Goal: Task Accomplishment & Management: Use online tool/utility

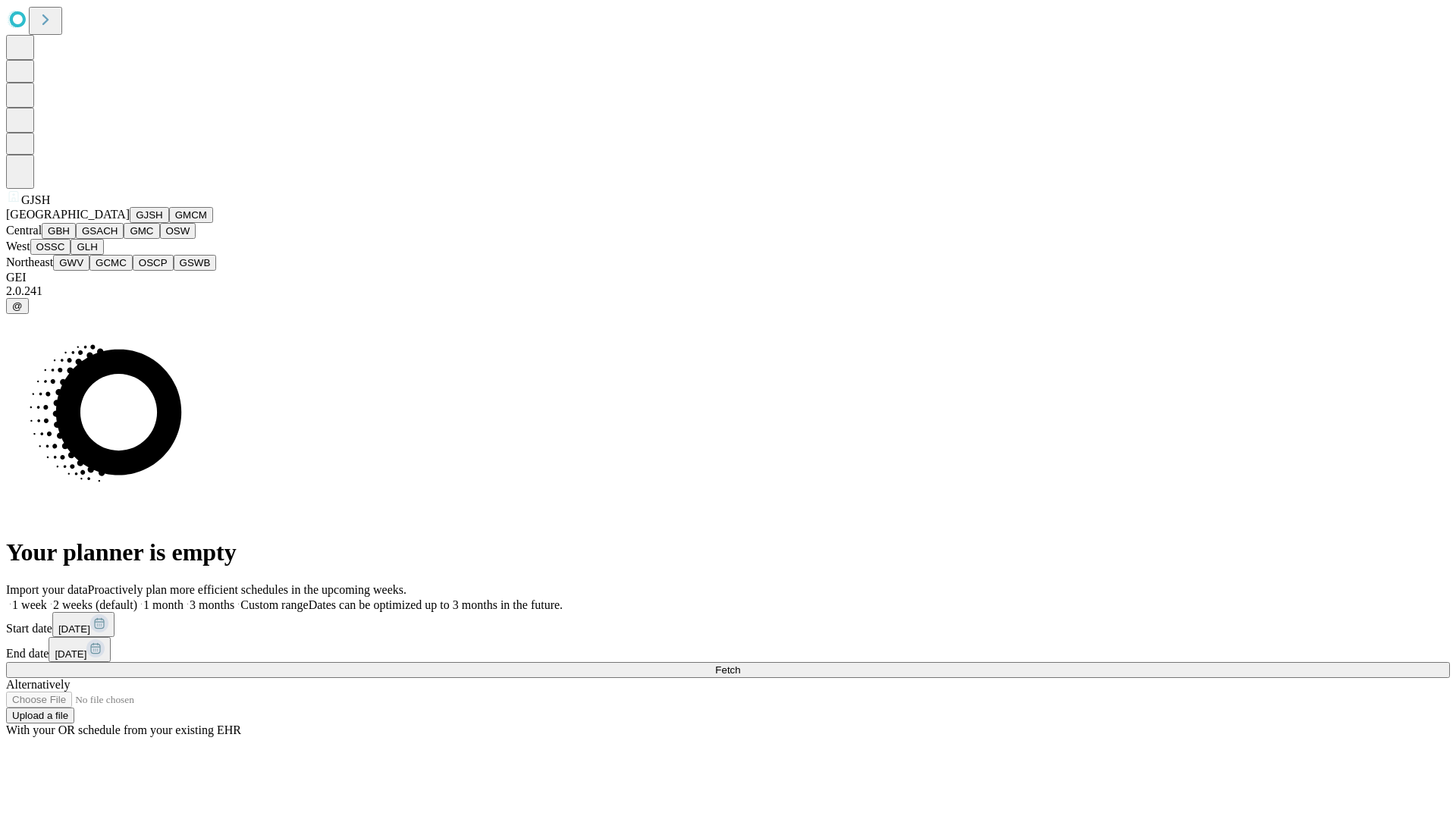
click at [130, 223] on button "GJSH" at bounding box center [149, 215] width 40 height 16
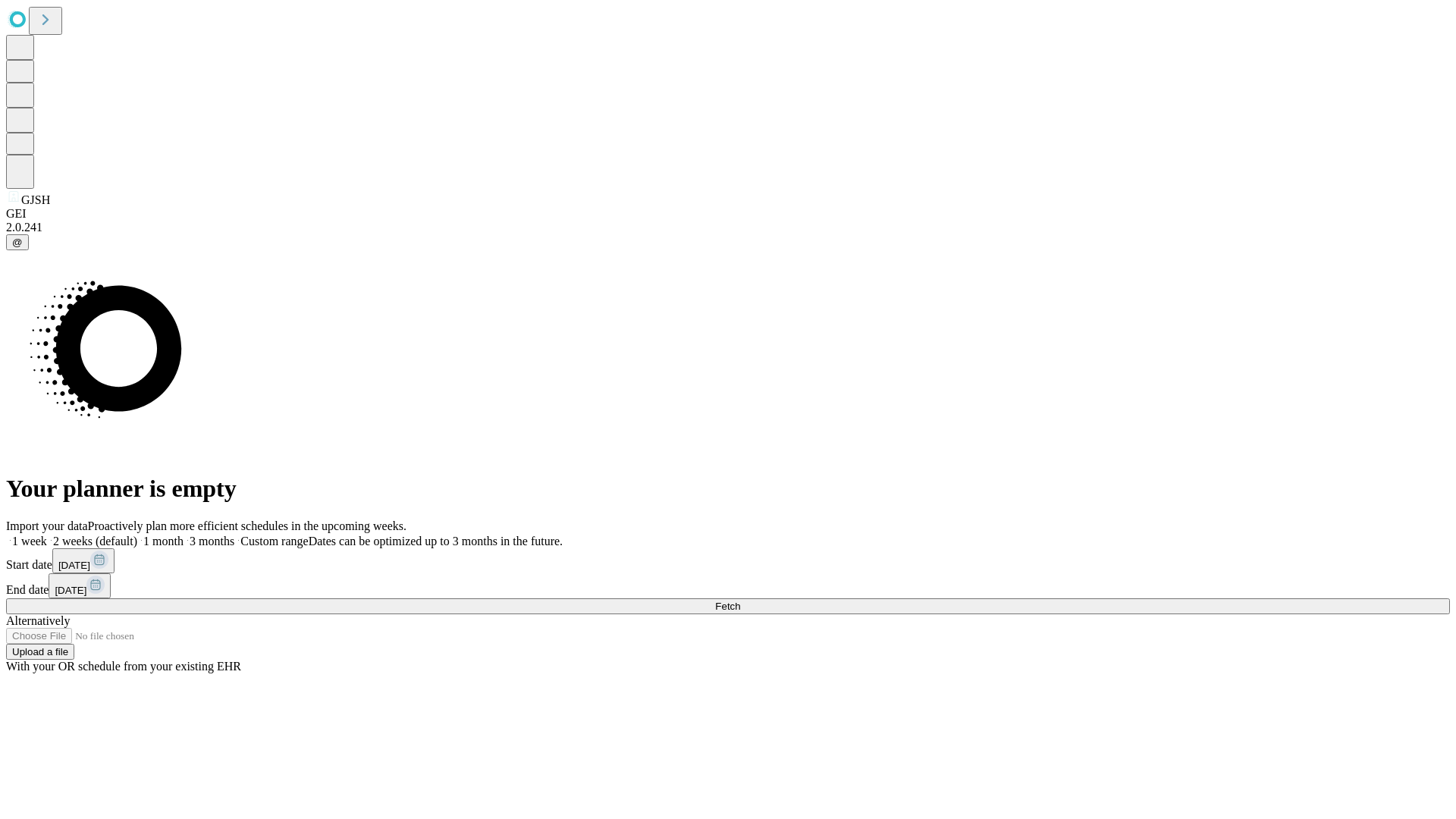
click at [47, 535] on label "1 week" at bounding box center [26, 541] width 41 height 13
click at [740, 601] on span "Fetch" at bounding box center [728, 607] width 25 height 12
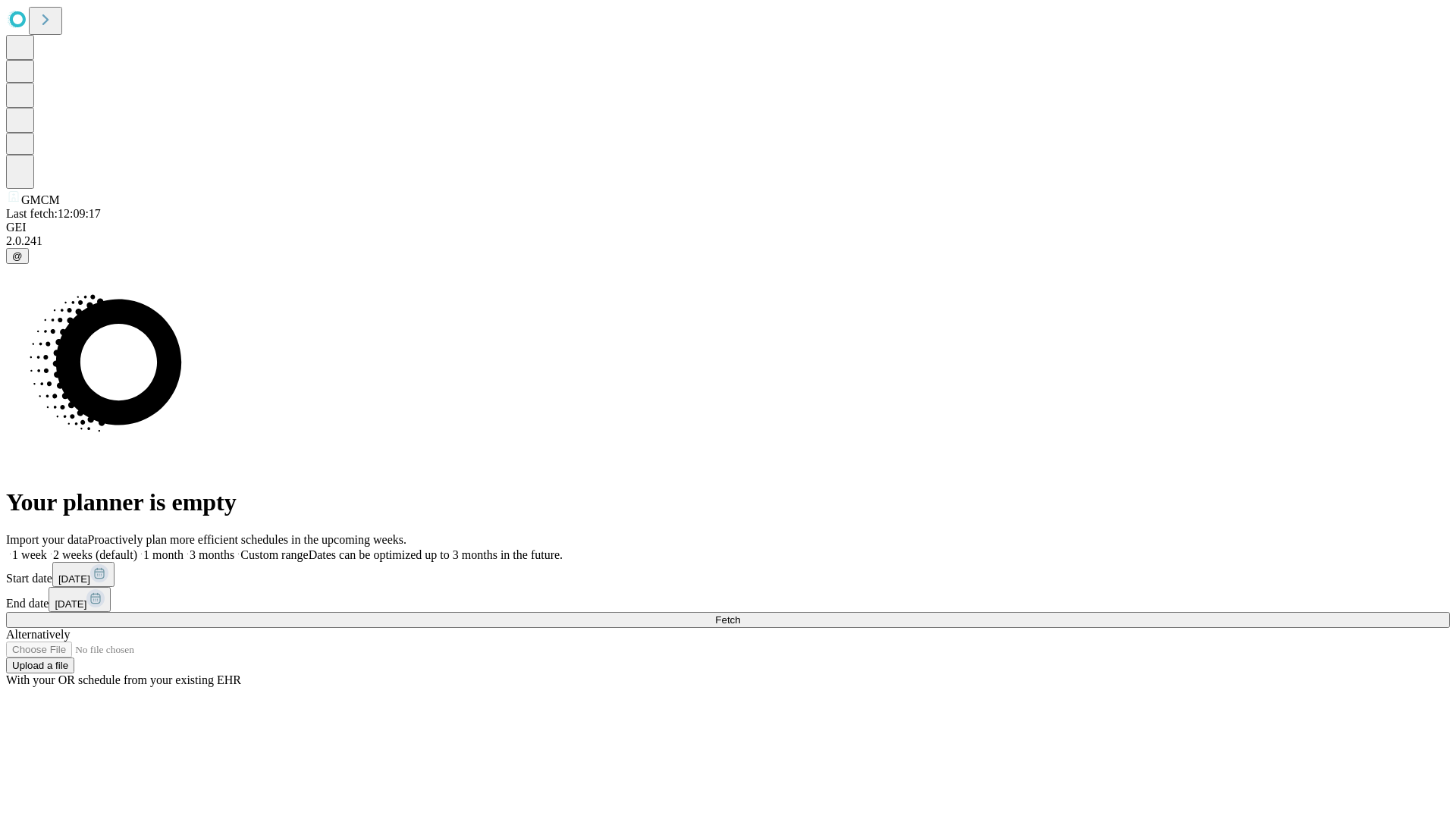
click at [47, 548] on label "1 week" at bounding box center [26, 555] width 41 height 13
click at [740, 614] on span "Fetch" at bounding box center [728, 620] width 25 height 12
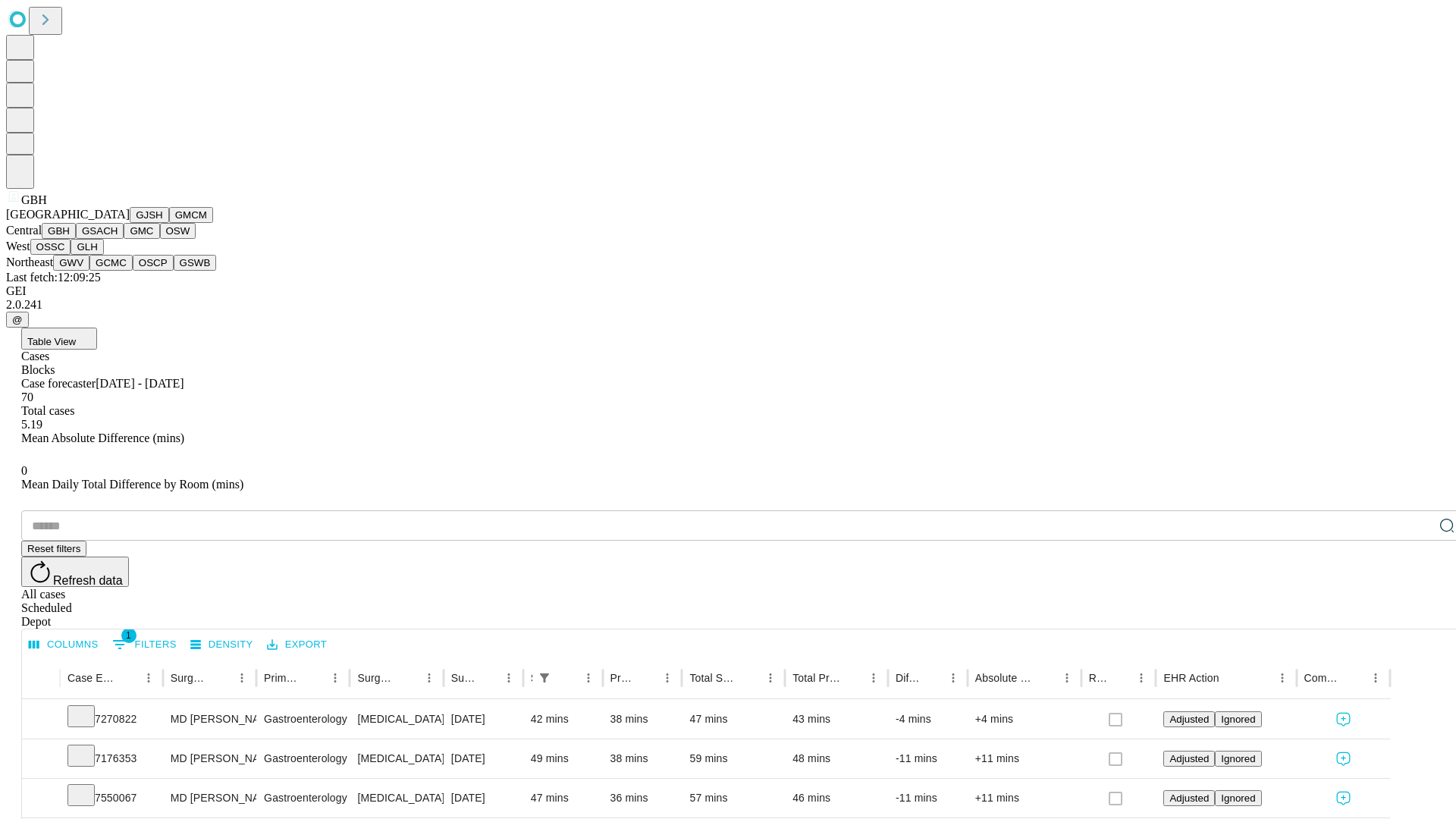
click at [117, 239] on button "GSACH" at bounding box center [100, 231] width 47 height 16
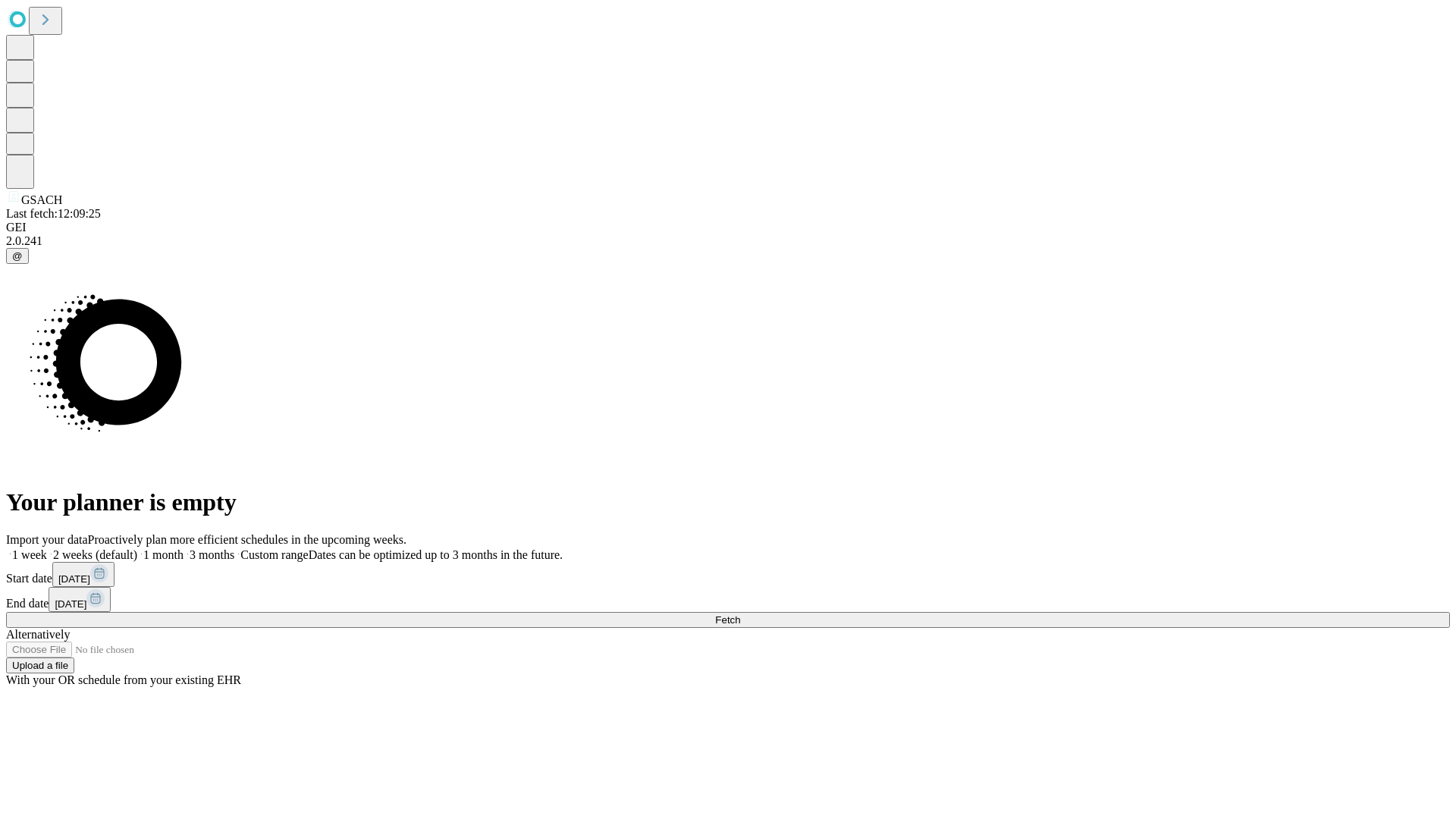
click at [47, 548] on label "1 week" at bounding box center [26, 555] width 41 height 13
click at [740, 614] on span "Fetch" at bounding box center [728, 620] width 25 height 12
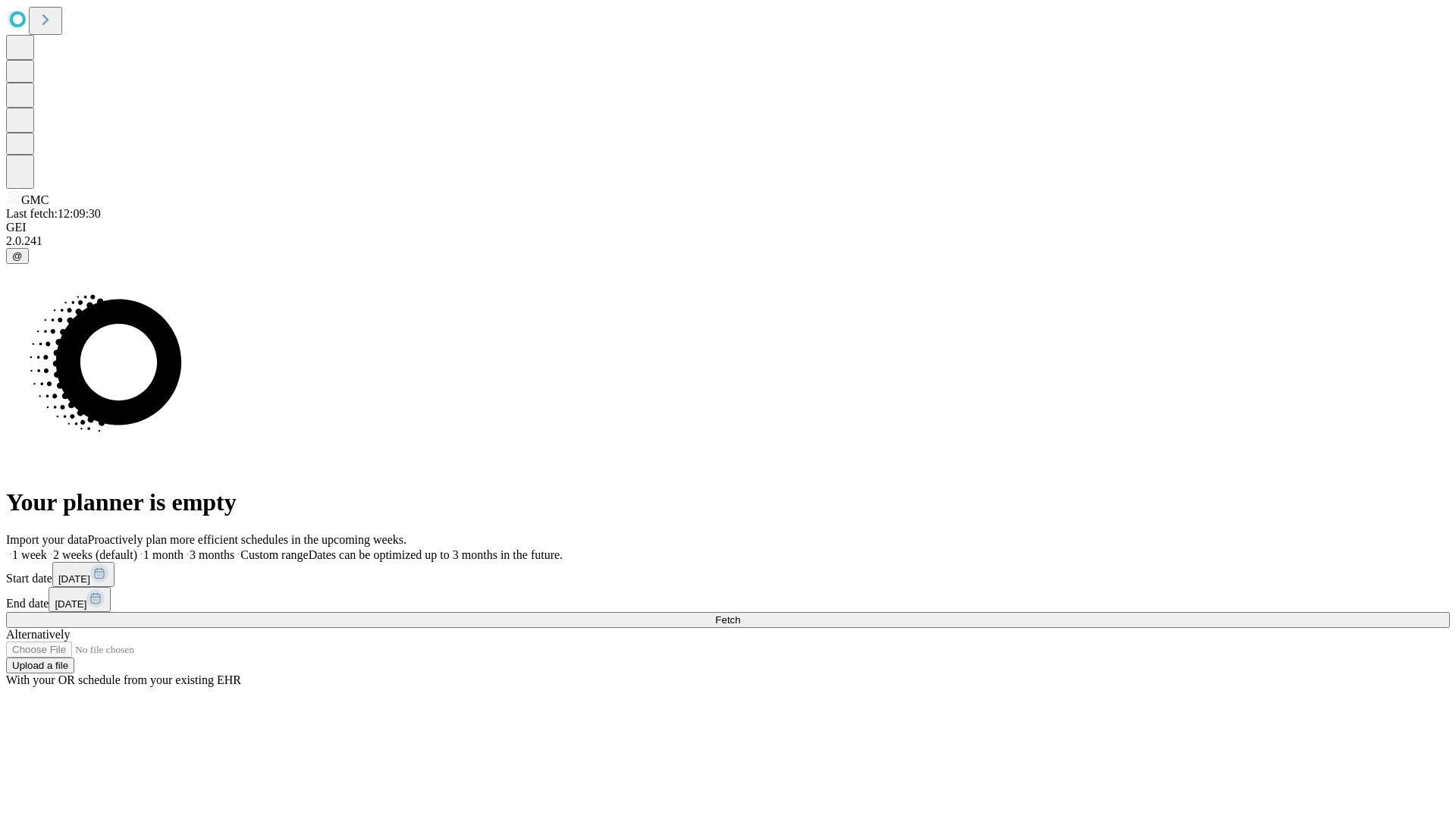
click at [47, 548] on label "1 week" at bounding box center [26, 555] width 41 height 13
click at [740, 614] on span "Fetch" at bounding box center [728, 620] width 25 height 12
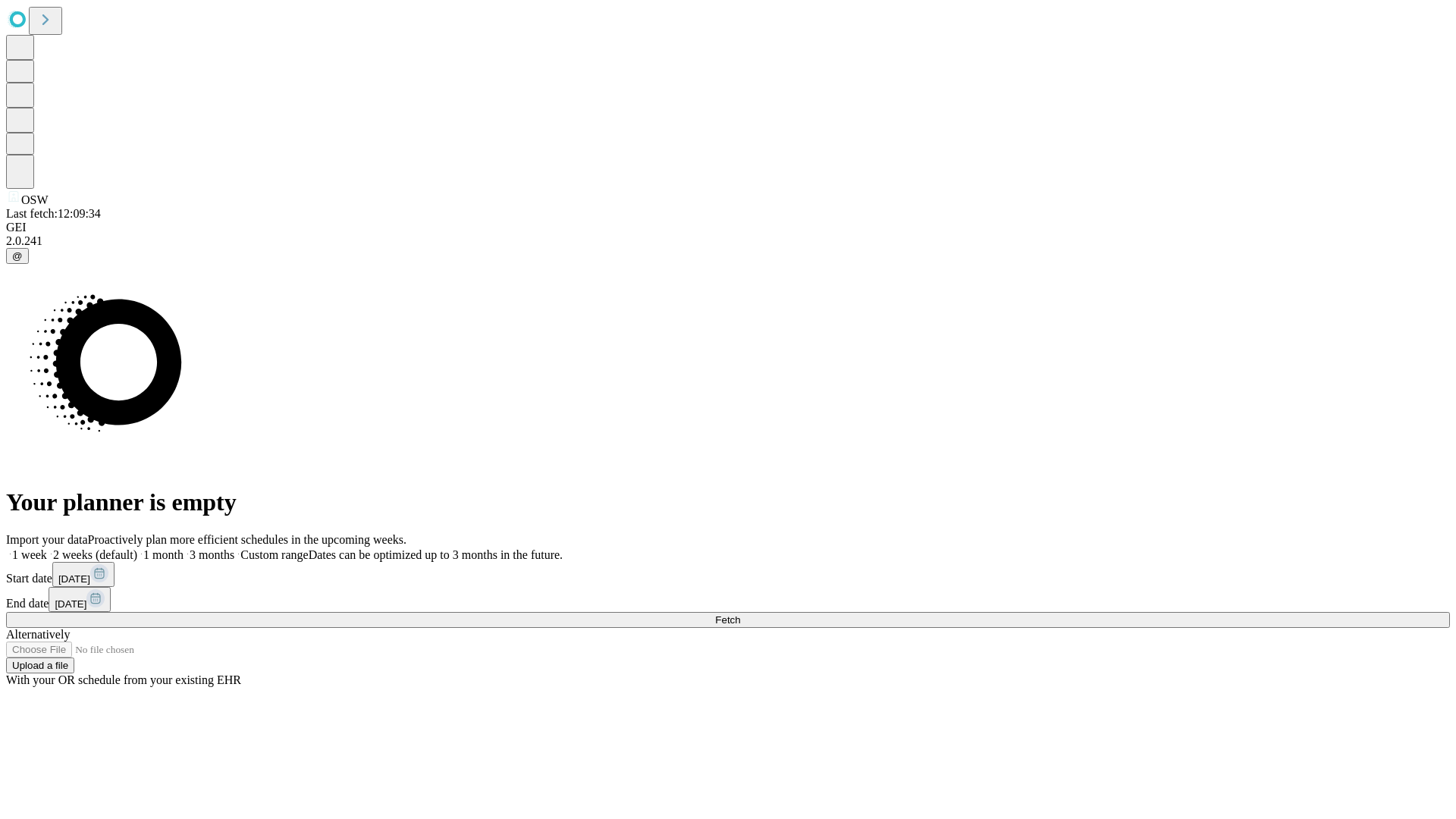
click at [47, 548] on label "1 week" at bounding box center [26, 555] width 41 height 13
click at [740, 614] on span "Fetch" at bounding box center [728, 620] width 25 height 12
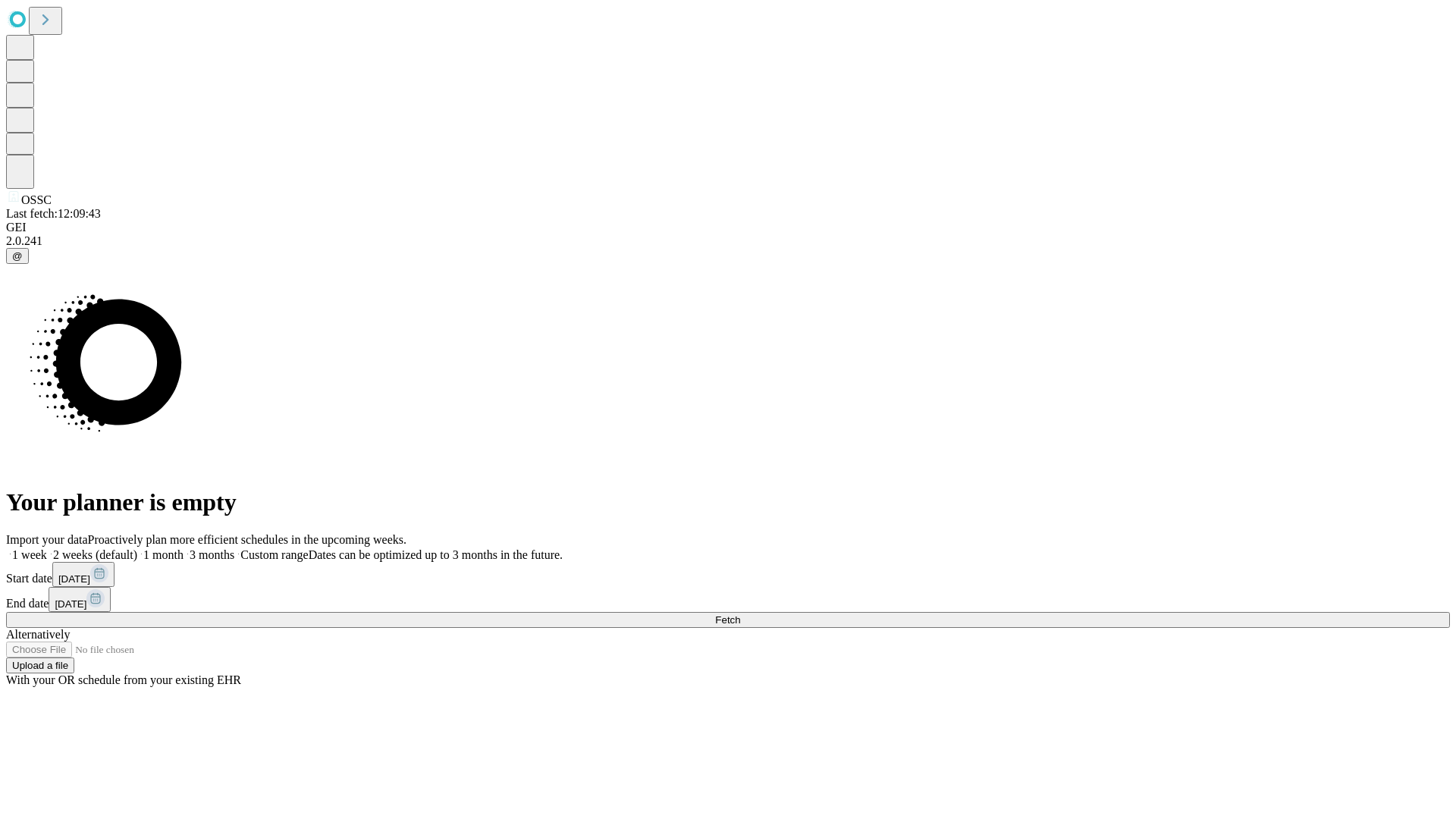
click at [47, 548] on label "1 week" at bounding box center [26, 555] width 41 height 13
click at [740, 614] on span "Fetch" at bounding box center [728, 620] width 25 height 12
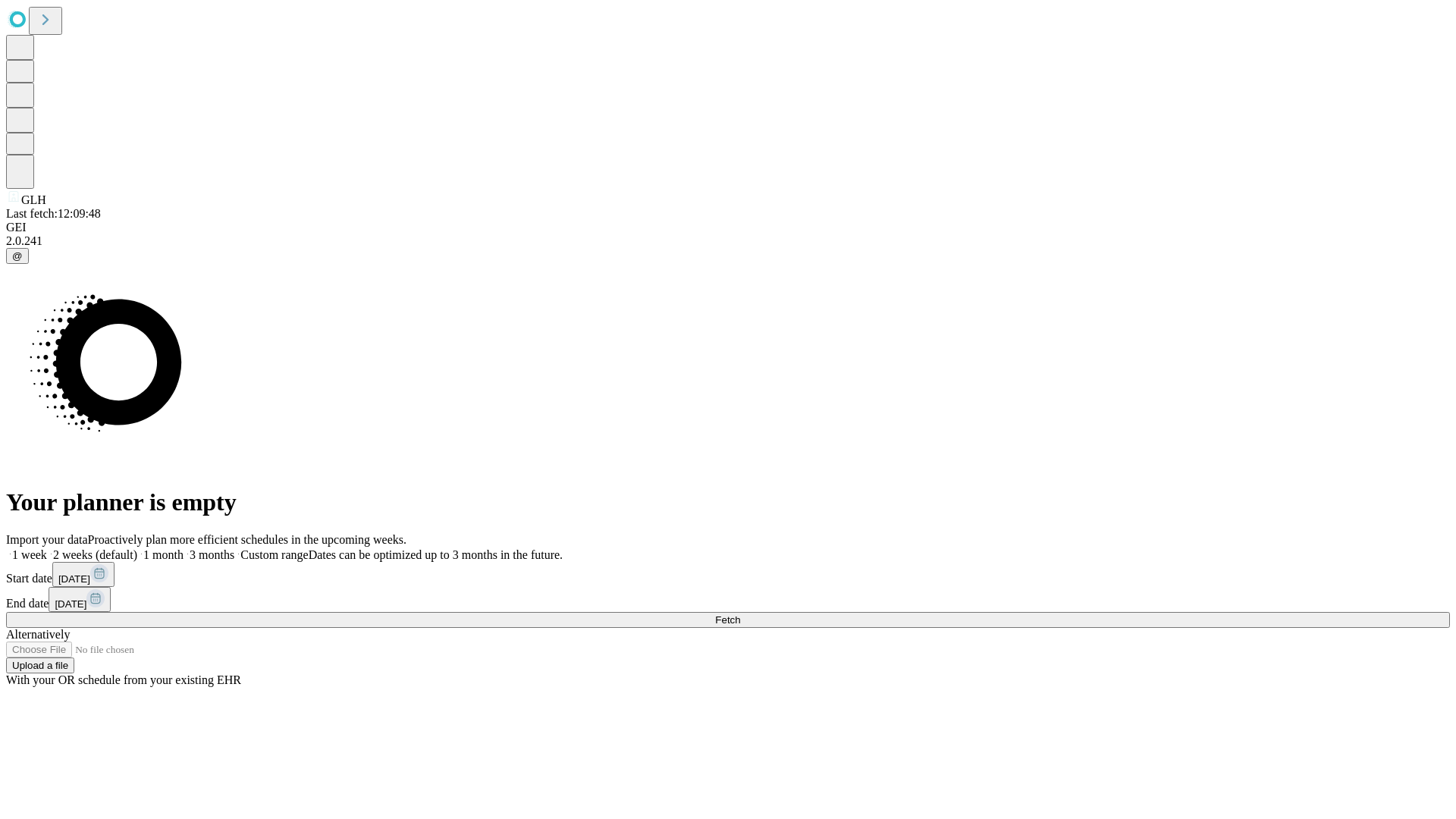
click at [47, 548] on label "1 week" at bounding box center [26, 555] width 41 height 13
click at [740, 614] on span "Fetch" at bounding box center [728, 620] width 25 height 12
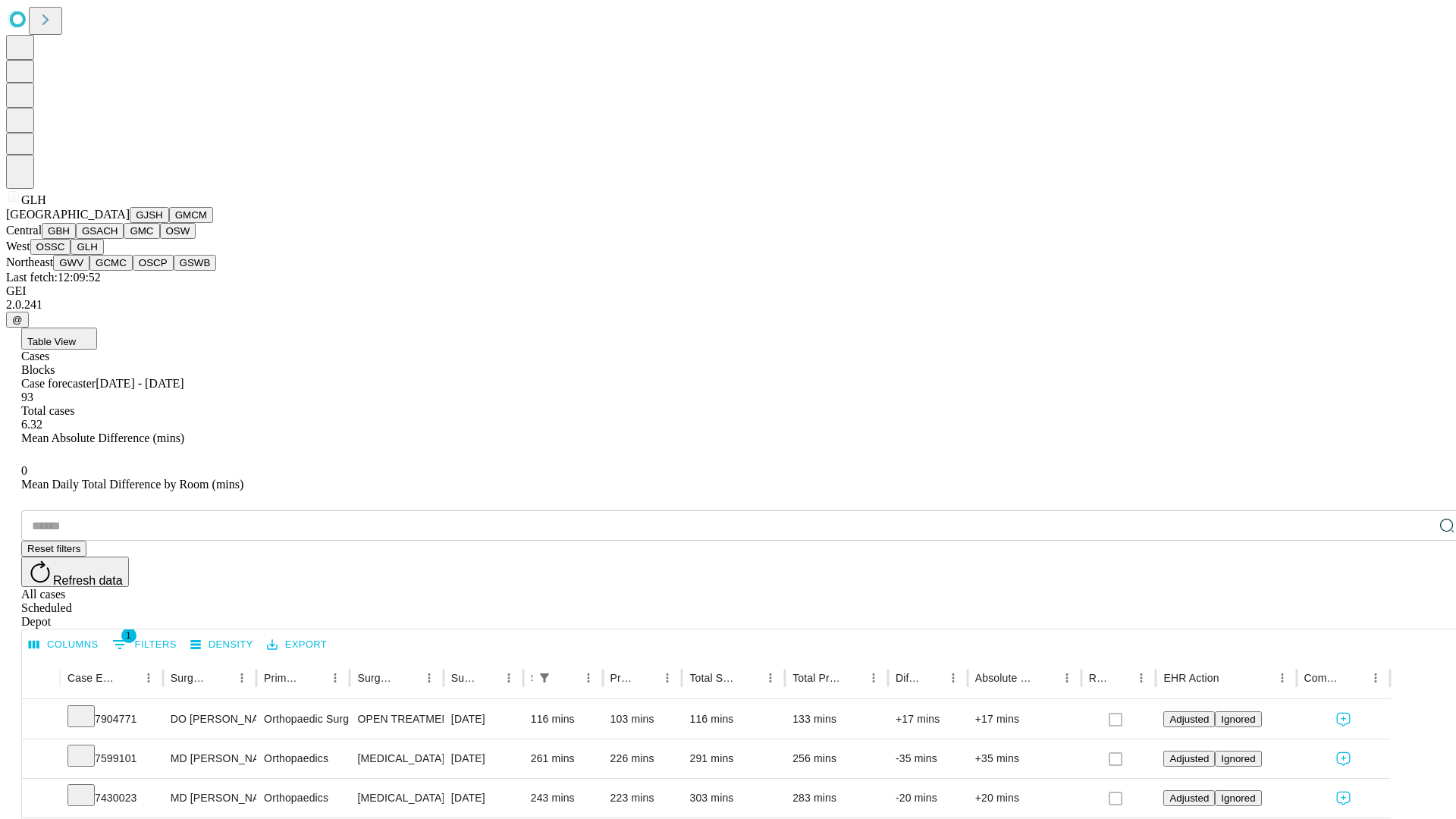
click at [89, 271] on button "GWV" at bounding box center [71, 263] width 37 height 16
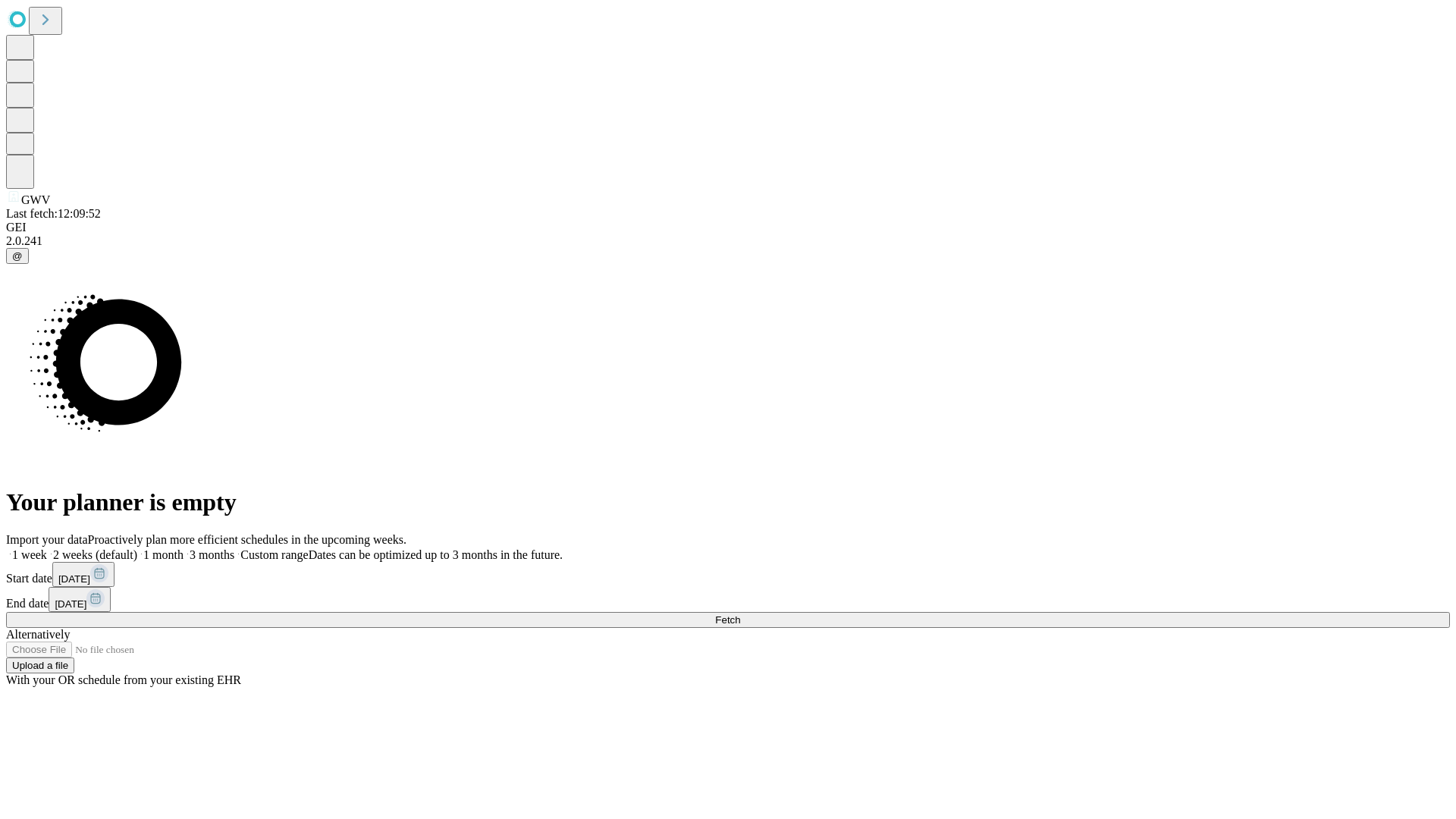
click at [47, 548] on label "1 week" at bounding box center [26, 555] width 41 height 13
click at [740, 614] on span "Fetch" at bounding box center [728, 620] width 25 height 12
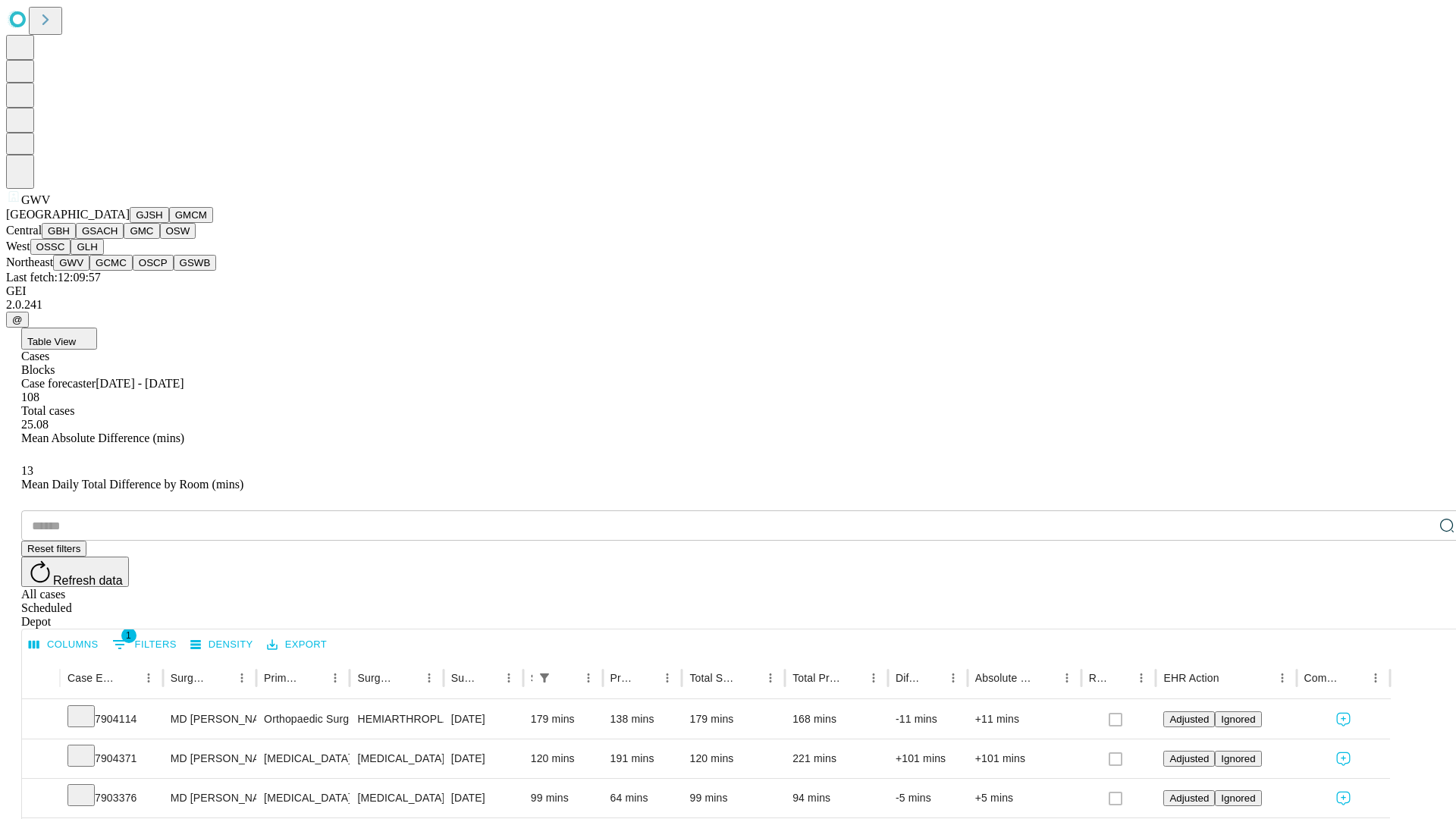
click at [117, 271] on button "GCMC" at bounding box center [111, 263] width 44 height 16
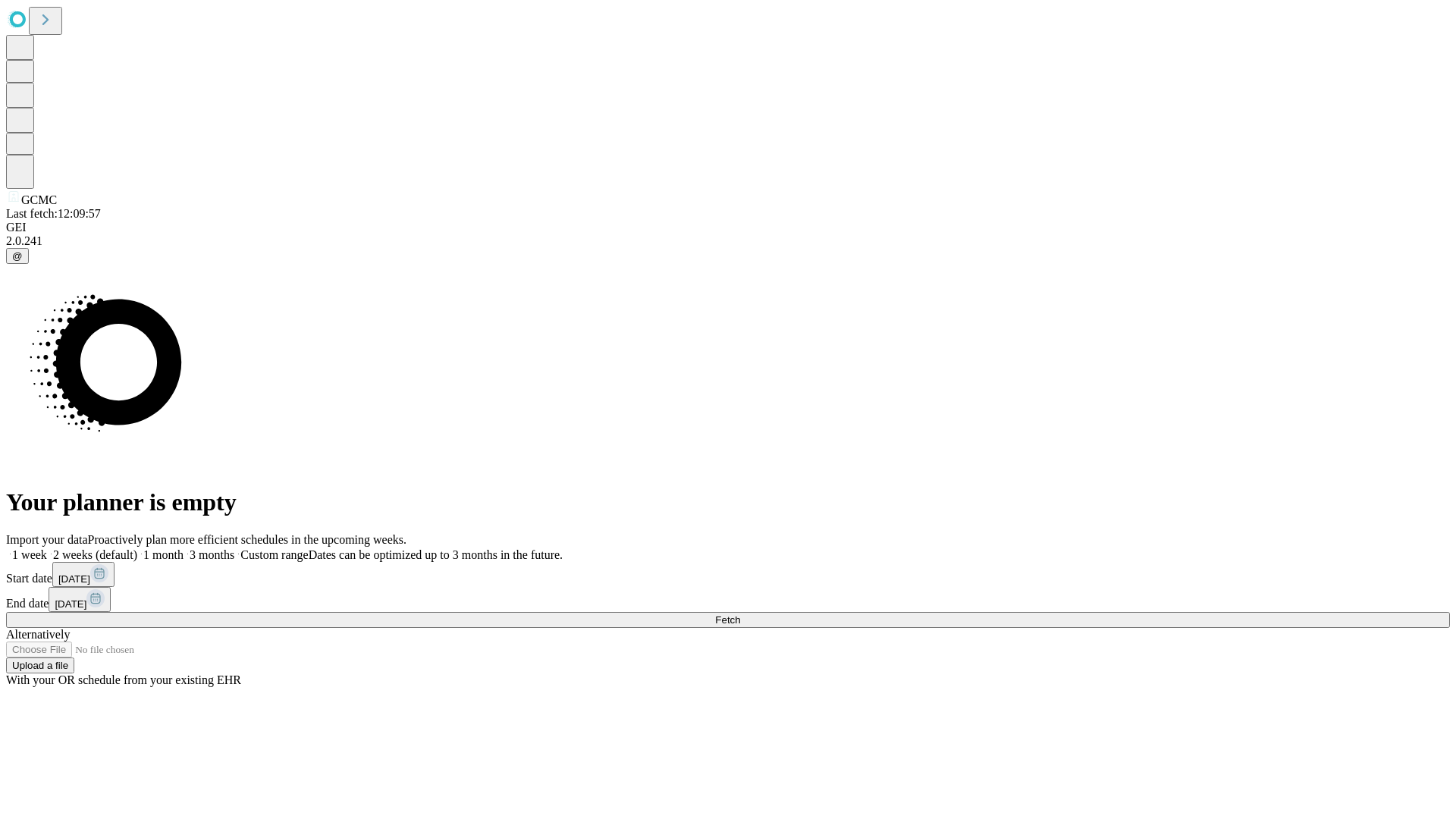
click at [47, 548] on label "1 week" at bounding box center [26, 555] width 41 height 13
click at [740, 614] on span "Fetch" at bounding box center [728, 620] width 25 height 12
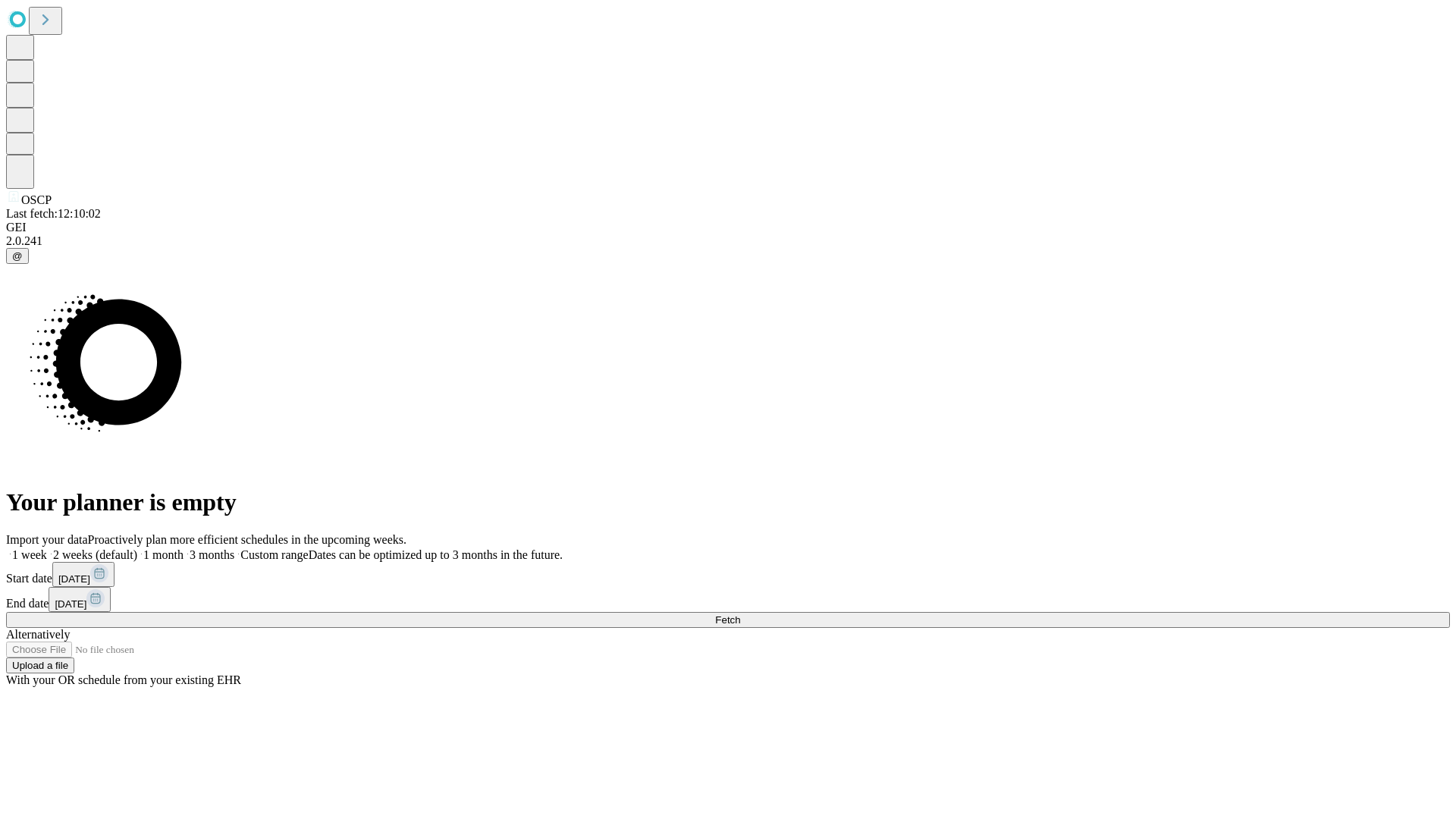
click at [47, 548] on label "1 week" at bounding box center [26, 555] width 41 height 13
click at [740, 614] on span "Fetch" at bounding box center [728, 620] width 25 height 12
